Goal: Task Accomplishment & Management: Manage account settings

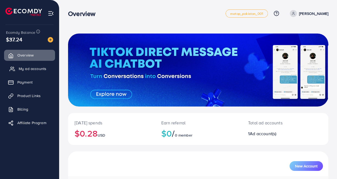
click at [31, 72] on link "My ad accounts" at bounding box center [29, 68] width 51 height 11
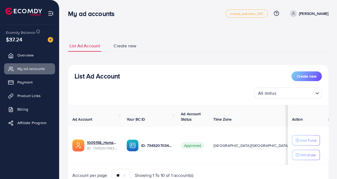
drag, startPoint x: 260, startPoint y: 146, endPoint x: 275, endPoint y: 146, distance: 14.9
click at [313, 146] on td "$5.98" at bounding box center [324, 146] width 23 height 38
click at [230, 95] on div "All status Loading..." at bounding box center [197, 93] width 247 height 11
drag, startPoint x: 2, startPoint y: 39, endPoint x: 34, endPoint y: 41, distance: 31.7
click at [34, 41] on div "Ecomdy Balance $37.24 Overview My ad accounts Payment Product Links Billing Aff…" at bounding box center [29, 89] width 59 height 179
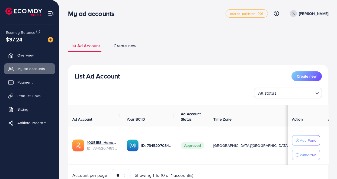
click at [203, 19] on div "My ad accounts metap_pakistan_001 Help Center Contact Support Plans and Pricing…" at bounding box center [198, 13] width 260 height 15
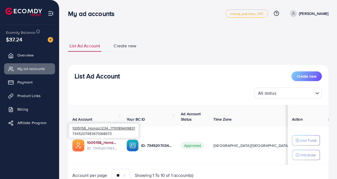
click at [109, 143] on link "1005158_Hamza.1234_1710189409831" at bounding box center [102, 142] width 31 height 5
